Goal: Task Accomplishment & Management: Use online tool/utility

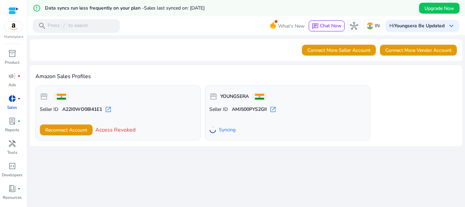
click at [221, 129] on span "Syncing" at bounding box center [227, 129] width 17 height 7
click at [9, 56] on span "inventory_2" at bounding box center [12, 53] width 8 height 8
click at [12, 53] on span "inventory_2" at bounding box center [12, 53] width 8 height 8
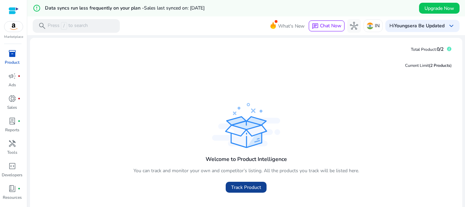
click at [246, 185] on span "Track Product" at bounding box center [246, 187] width 30 height 7
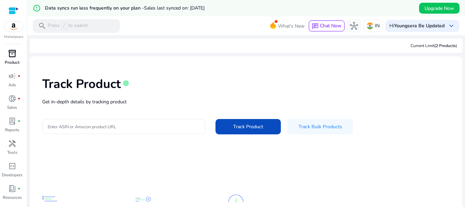
click at [107, 129] on input "Enter ASIN or Amazon product URL" at bounding box center [124, 126] width 152 height 7
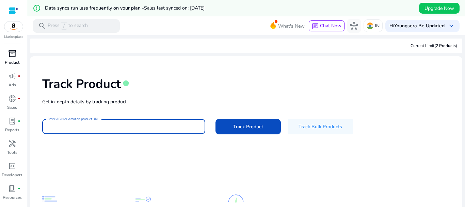
drag, startPoint x: 108, startPoint y: 129, endPoint x: 72, endPoint y: 124, distance: 35.9
click at [72, 124] on input "Enter ASIN or Amazon product URL" at bounding box center [124, 126] width 152 height 7
paste input "**********"
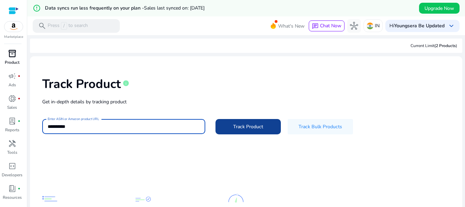
type input "**********"
click at [244, 121] on span at bounding box center [248, 126] width 65 height 16
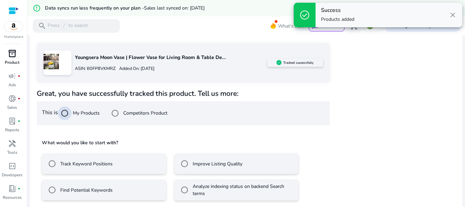
scroll to position [109, 0]
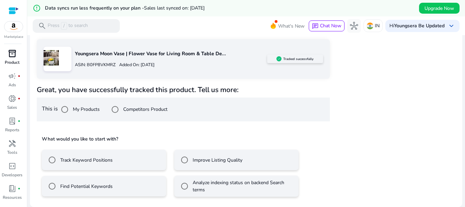
click at [102, 160] on label "Track Keyword Positions" at bounding box center [86, 159] width 54 height 7
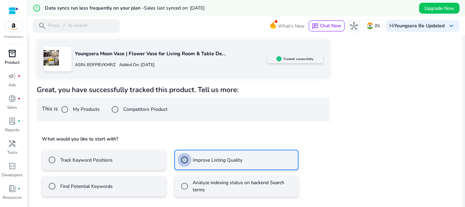
scroll to position [139, 0]
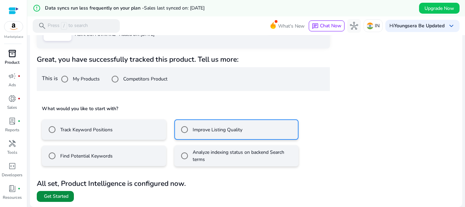
click at [55, 198] on span "Get Started" at bounding box center [56, 196] width 25 height 7
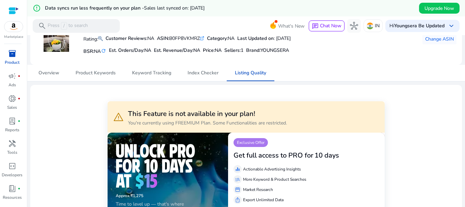
scroll to position [57, 0]
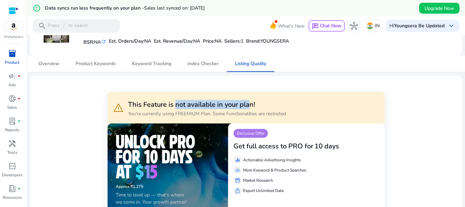
drag, startPoint x: 177, startPoint y: 107, endPoint x: 251, endPoint y: 104, distance: 74.0
click at [251, 104] on h3 "This Feature is not available in your plan!" at bounding box center [207, 105] width 159 height 8
click at [263, 104] on h3 "This Feature is not available in your plan!" at bounding box center [207, 105] width 159 height 8
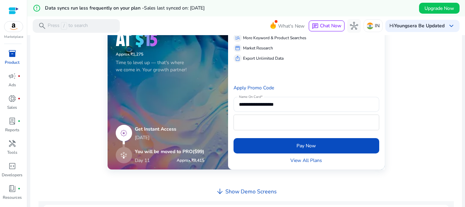
scroll to position [19, 0]
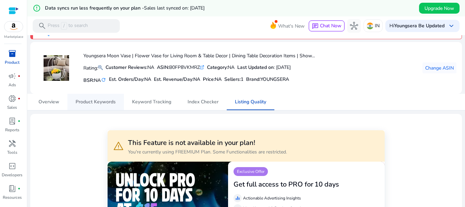
click at [93, 105] on span "Product Keywords" at bounding box center [96, 102] width 40 height 16
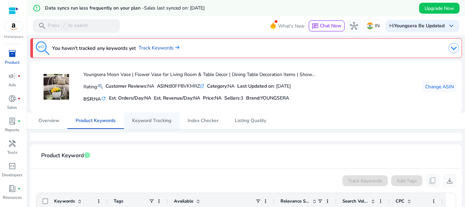
click at [168, 121] on span "Keyword Tracking" at bounding box center [151, 120] width 39 height 5
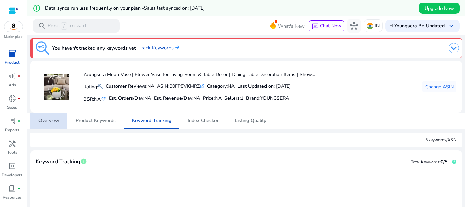
click at [46, 120] on span "Overview" at bounding box center [49, 120] width 21 height 5
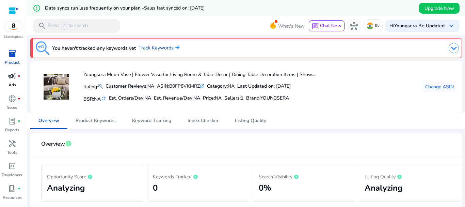
click at [16, 81] on link "campaign fiber_manual_record Ads" at bounding box center [12, 82] width 24 height 22
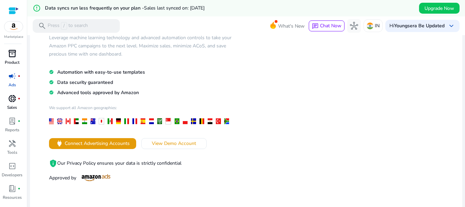
click at [18, 105] on link "donut_small fiber_manual_record Sales" at bounding box center [12, 104] width 24 height 22
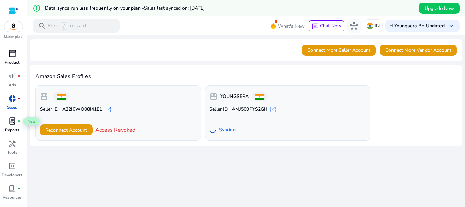
click at [15, 123] on span "lab_profile" at bounding box center [12, 121] width 8 height 8
click at [13, 122] on span "lab_profile" at bounding box center [12, 121] width 8 height 8
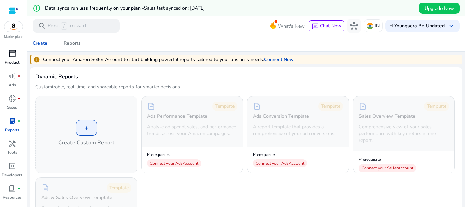
click at [14, 31] on img at bounding box center [13, 26] width 18 height 10
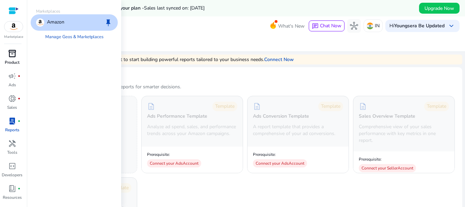
click at [71, 26] on div "Amazon keep" at bounding box center [74, 22] width 87 height 16
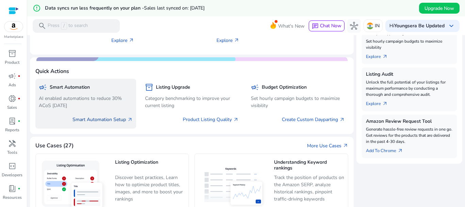
click at [106, 119] on link "Smart Automation Setup arrow_outward" at bounding box center [103, 119] width 60 height 7
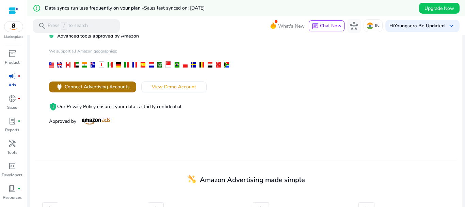
click at [99, 89] on span "Connect Advertising Accounts" at bounding box center [97, 86] width 65 height 7
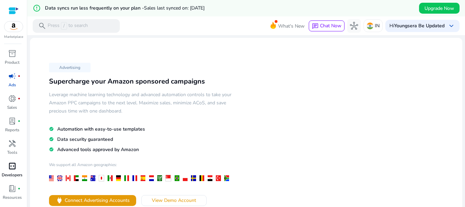
click at [15, 169] on span "code_blocks" at bounding box center [12, 166] width 8 height 8
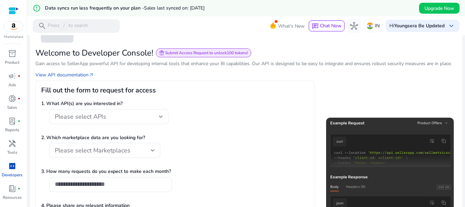
scroll to position [57, 0]
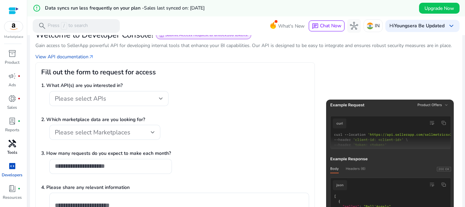
click at [11, 145] on span "handyman" at bounding box center [12, 143] width 8 height 8
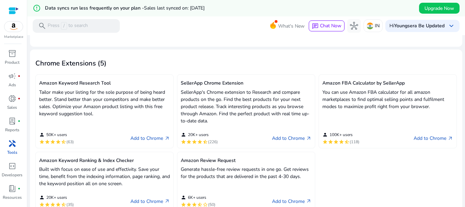
scroll to position [170, 0]
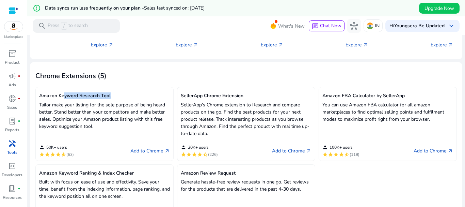
drag, startPoint x: 63, startPoint y: 97, endPoint x: 136, endPoint y: 97, distance: 72.6
click at [136, 97] on h5 "Amazon Keyword Research Tool" at bounding box center [104, 96] width 131 height 6
click at [137, 103] on p "Tailor make your listing for the sole purpose of being heard better. Stand bett…" at bounding box center [104, 115] width 131 height 29
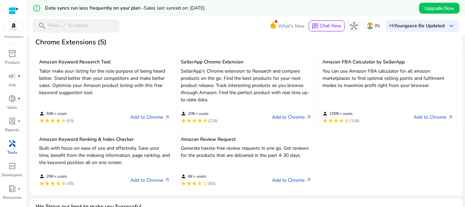
scroll to position [227, 0]
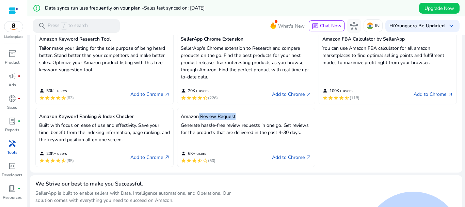
drag, startPoint x: 198, startPoint y: 114, endPoint x: 251, endPoint y: 114, distance: 53.5
click at [251, 114] on h5 "Amazon Review Request" at bounding box center [246, 117] width 131 height 6
click at [284, 153] on div "person 6K+ users star star star star_half star_border (50) Add to Chrome arrow_…" at bounding box center [246, 154] width 131 height 18
click at [285, 159] on link "Add to Chrome arrow_outward" at bounding box center [292, 157] width 40 height 8
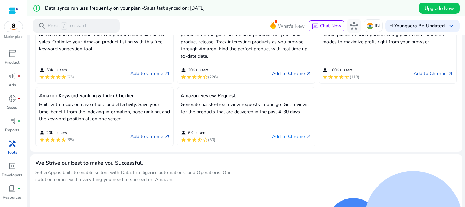
scroll to position [266, 0]
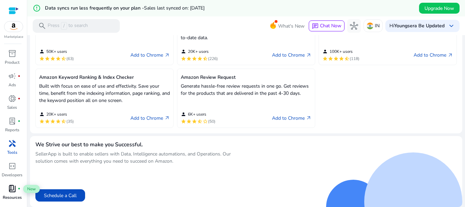
click at [15, 193] on div "book_4 fiber_manual_record" at bounding box center [12, 188] width 19 height 11
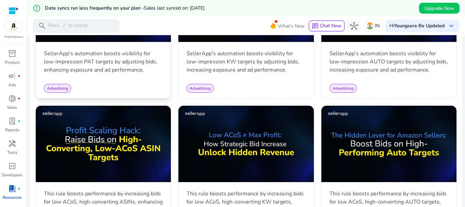
scroll to position [454, 0]
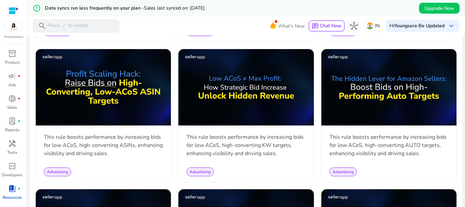
click at [7, 28] on img at bounding box center [13, 26] width 18 height 10
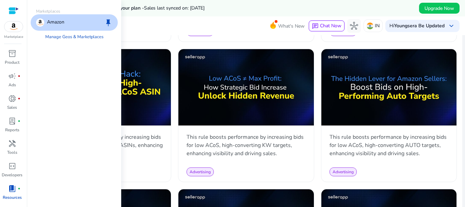
click at [56, 27] on div "Amazon keep" at bounding box center [74, 22] width 87 height 16
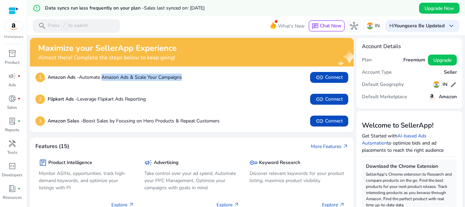
drag, startPoint x: 104, startPoint y: 76, endPoint x: 189, endPoint y: 76, distance: 85.2
click at [189, 76] on div "1 Amazon Ads - Automate Amazon Ads & Scale Your Campaigns link Connect" at bounding box center [191, 77] width 313 height 11
click at [199, 75] on div "1 Amazon Ads - Automate Amazon Ads & Scale Your Campaigns link Connect" at bounding box center [191, 77] width 313 height 11
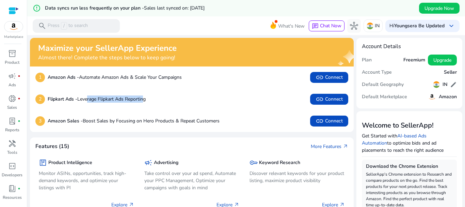
drag, startPoint x: 89, startPoint y: 101, endPoint x: 147, endPoint y: 100, distance: 57.2
click at [146, 100] on p "Flipkart Ads - Leverage Flipkart Ads Reporting" at bounding box center [97, 98] width 98 height 7
click at [166, 104] on div "2 Flipkart Ads - Leverage Flipkart Ads Reporting link Connect" at bounding box center [191, 99] width 313 height 11
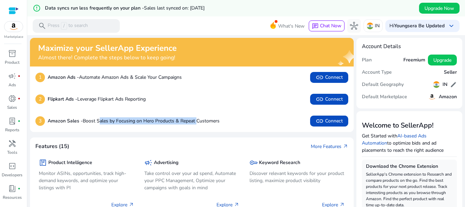
drag, startPoint x: 98, startPoint y: 121, endPoint x: 199, endPoint y: 127, distance: 100.4
click at [198, 127] on div "3 Amazon Sales - Boost Sales by Focusing on Hero Products & Repeat Customers li…" at bounding box center [192, 121] width 324 height 22
click at [216, 143] on div "Features (15) More Features arrow_outward" at bounding box center [191, 146] width 313 height 7
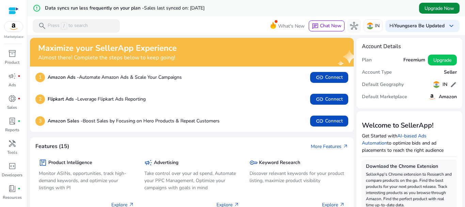
click at [441, 8] on span "Upgrade Now" at bounding box center [440, 8] width 30 height 7
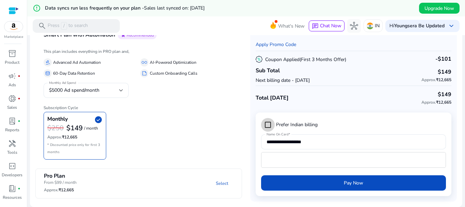
scroll to position [49, 0]
